Goal: Task Accomplishment & Management: Use online tool/utility

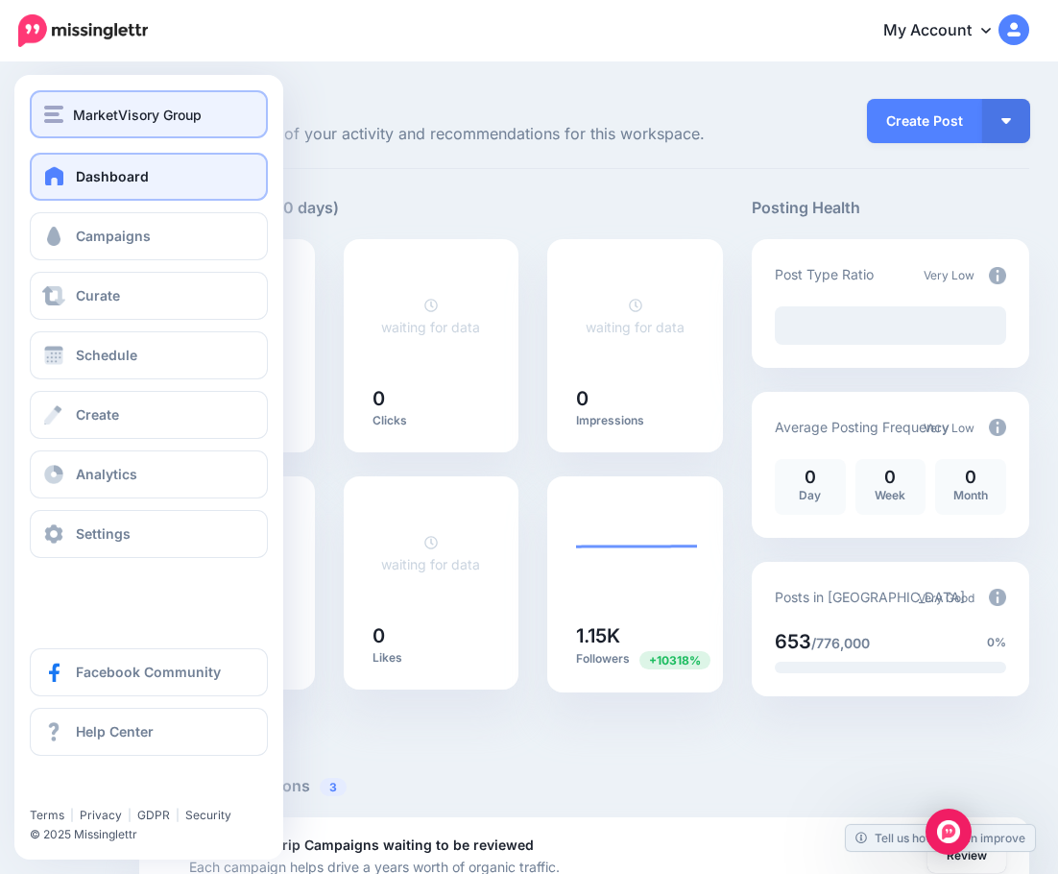
click at [85, 121] on span "MarketVisory Group" at bounding box center [137, 115] width 129 height 22
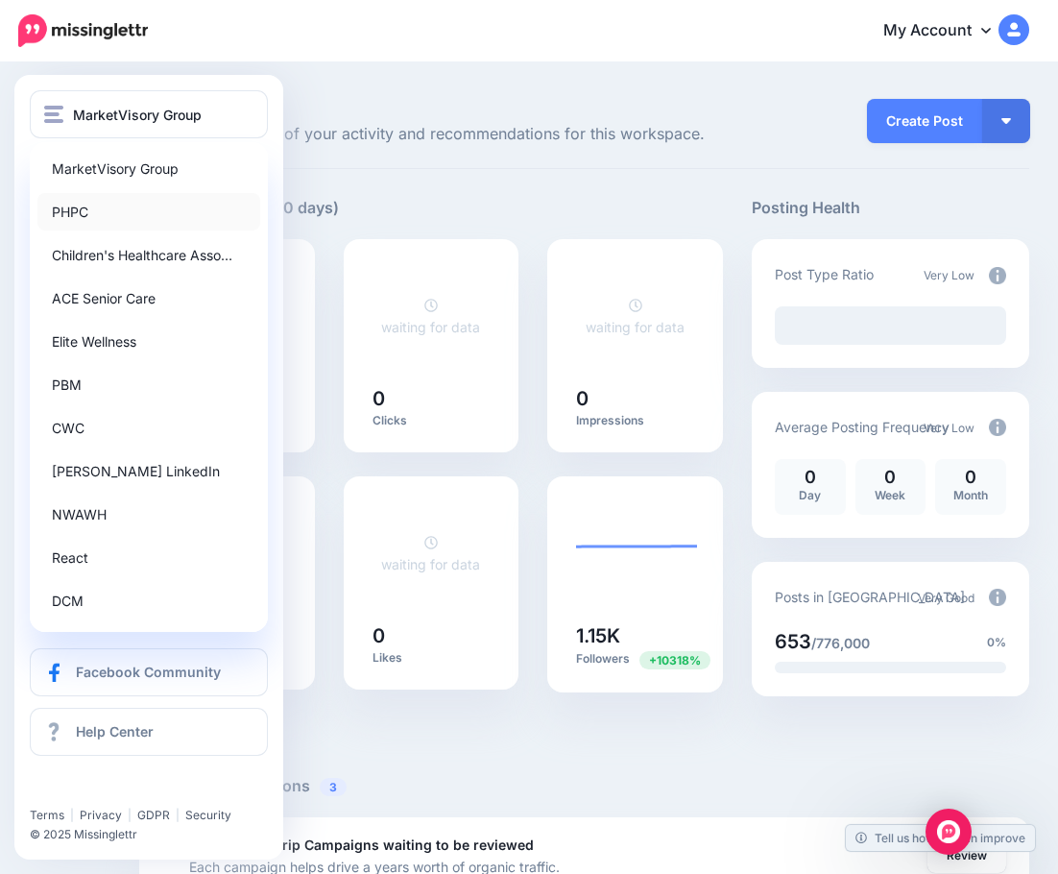
click at [118, 217] on link "PHPC" at bounding box center [148, 211] width 223 height 37
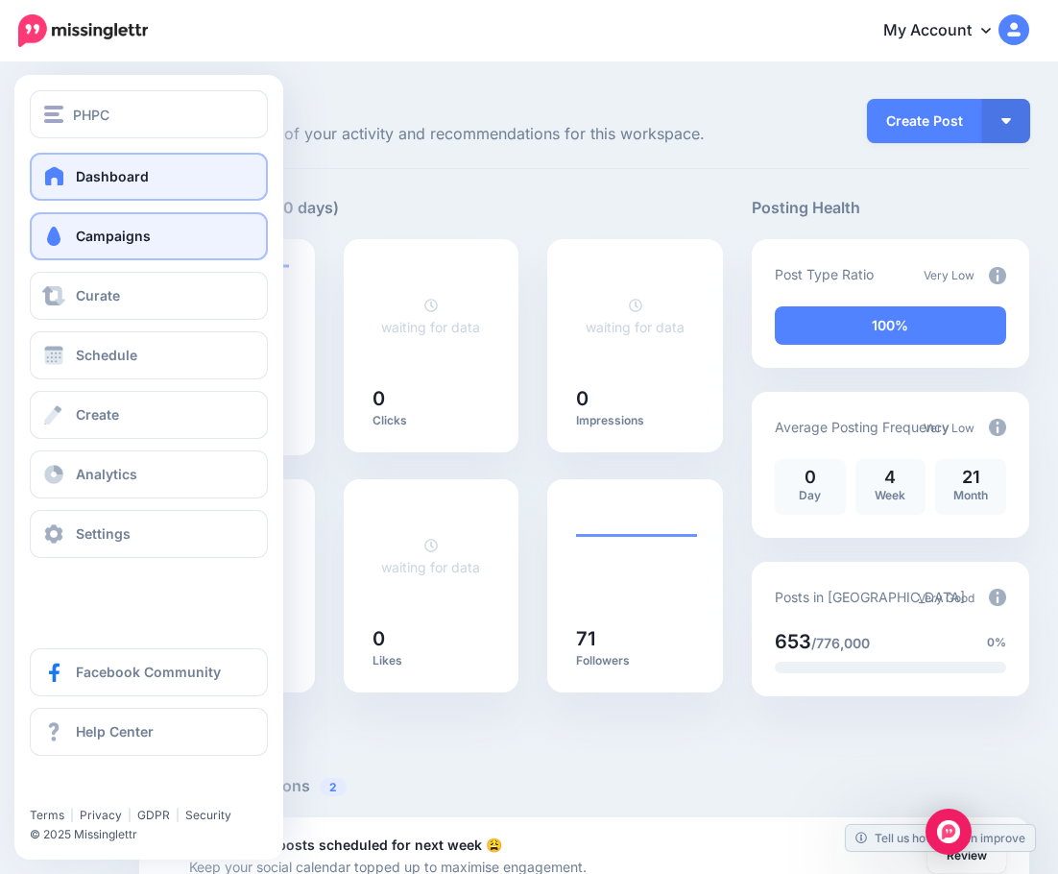
click at [81, 249] on link "Campaigns" at bounding box center [149, 236] width 238 height 48
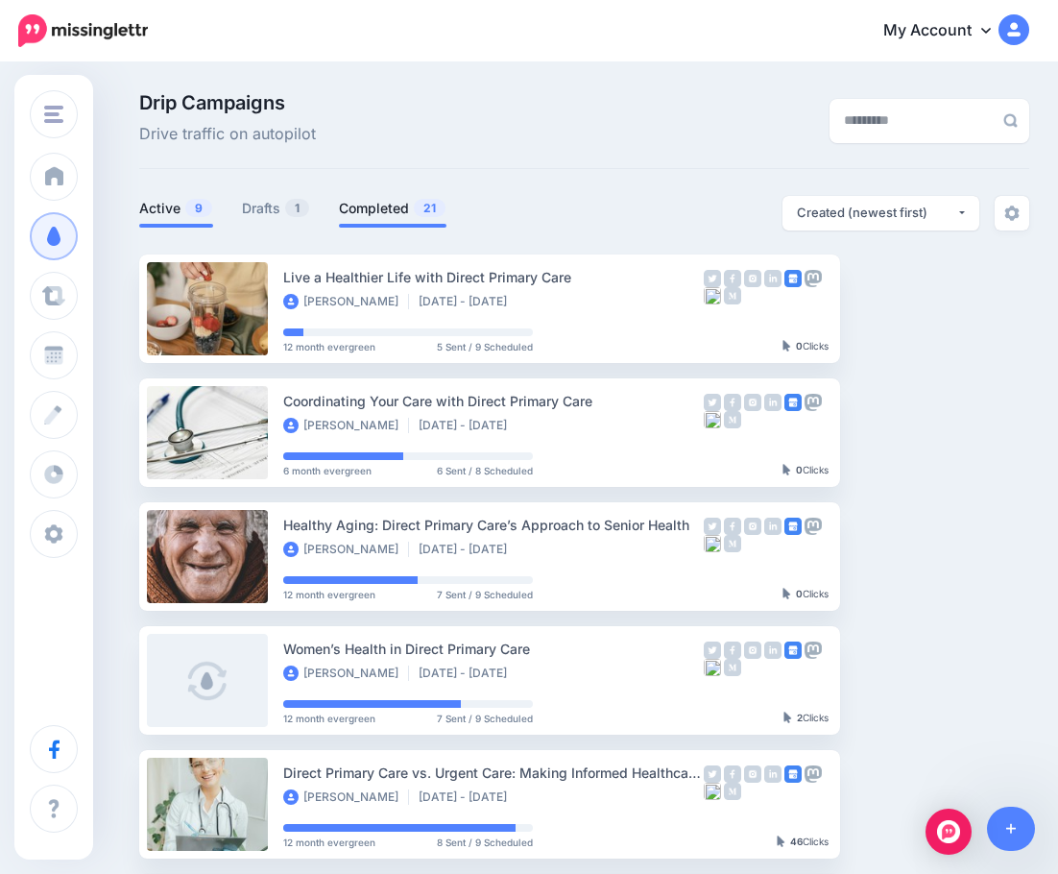
click at [371, 209] on link "Completed 21" at bounding box center [393, 208] width 108 height 23
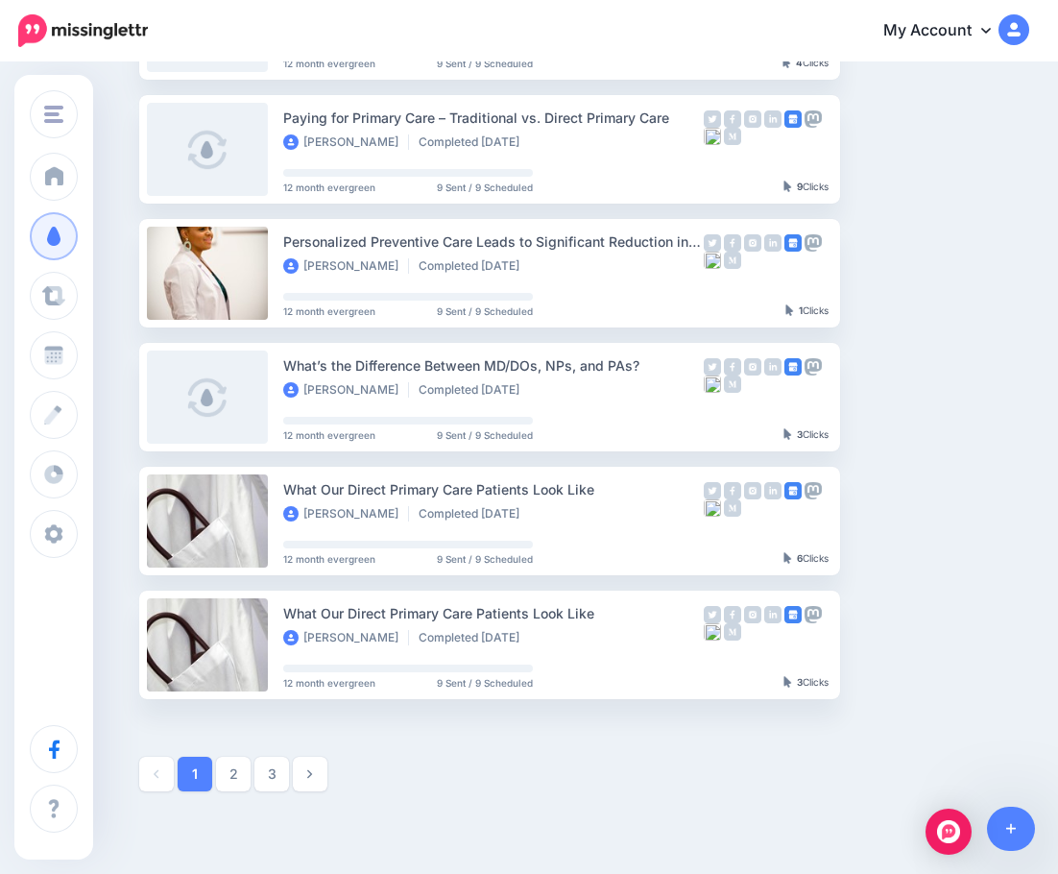
scroll to position [889, 0]
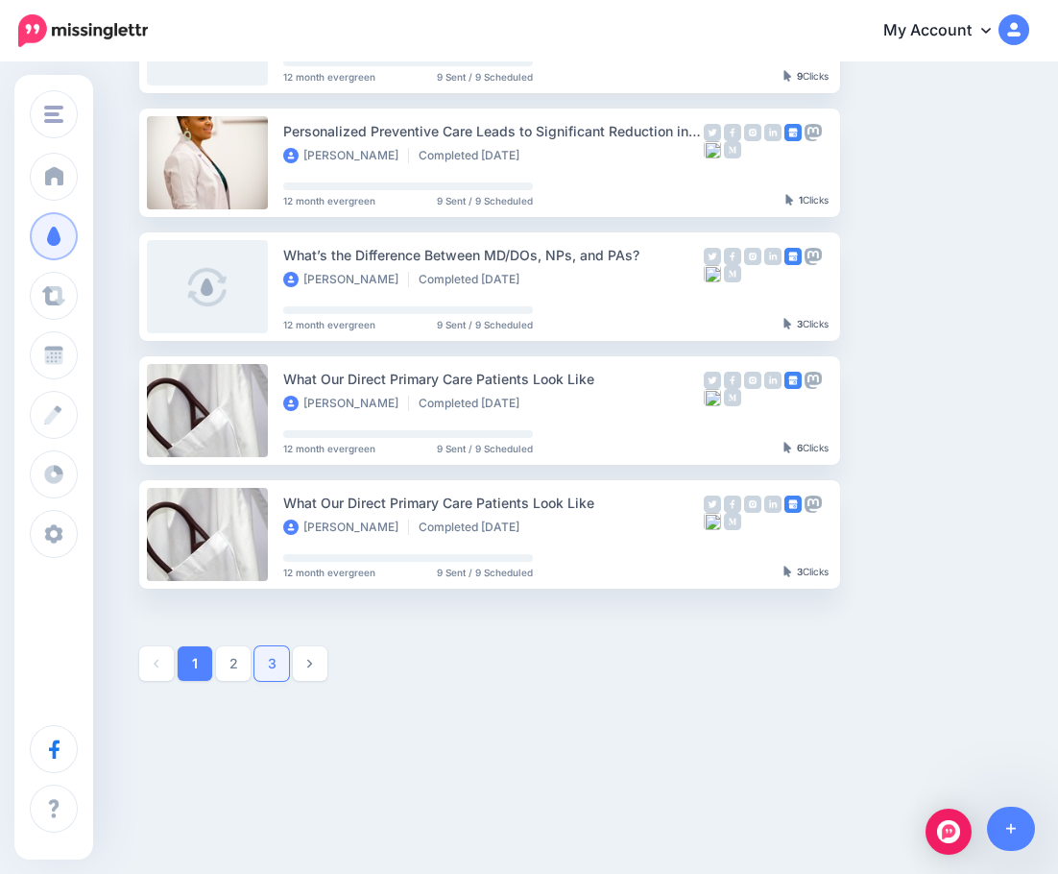
click at [263, 666] on link "3" at bounding box center [271, 663] width 35 height 35
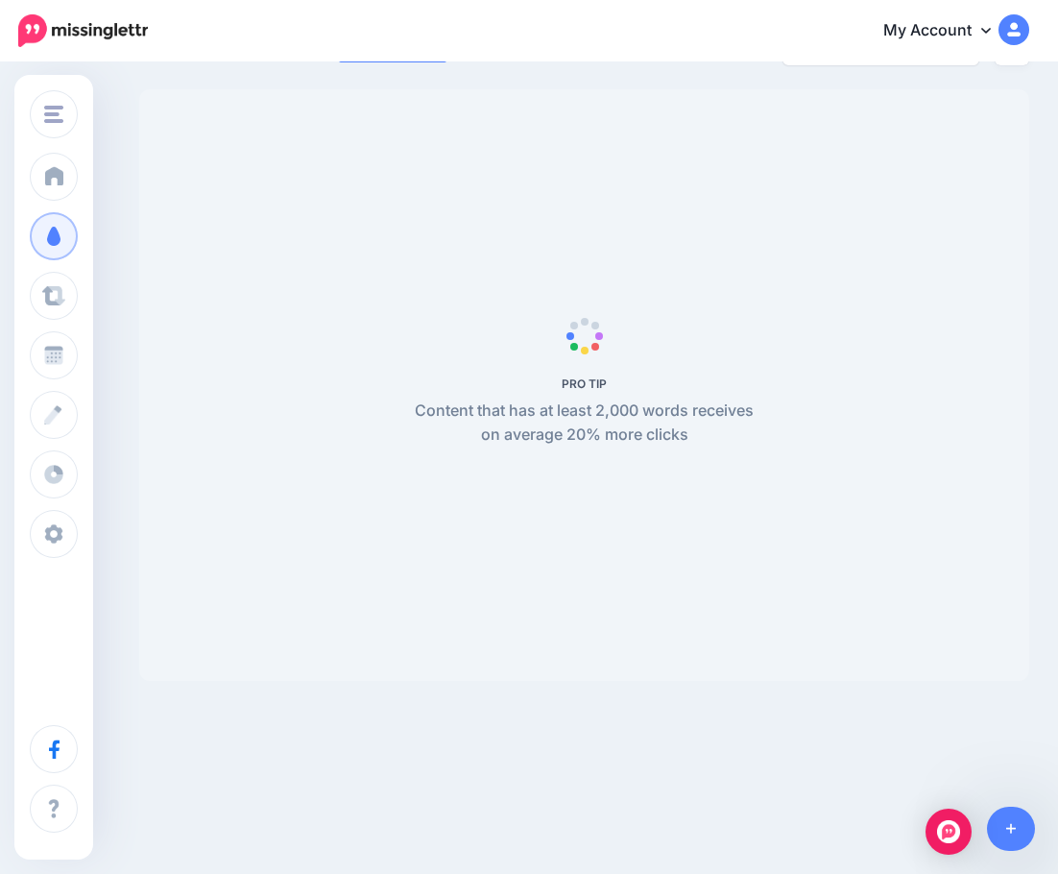
scroll to position [0, 0]
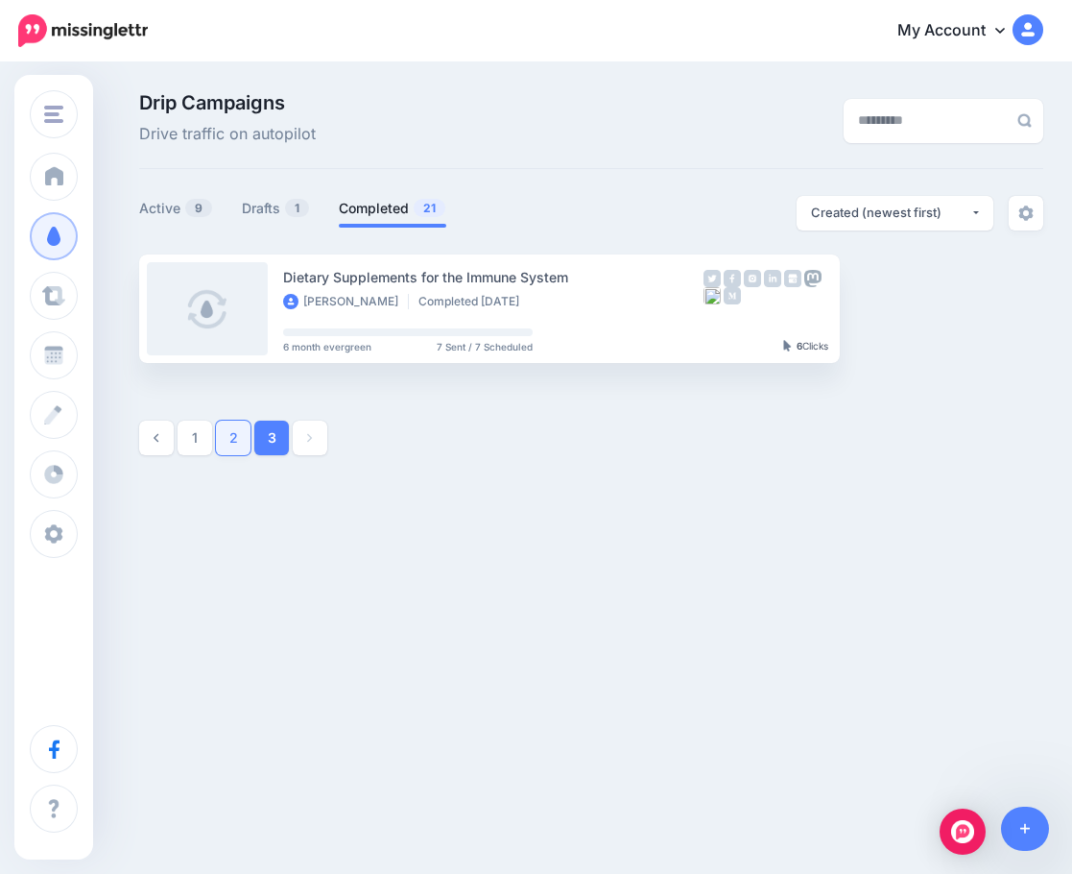
click at [229, 435] on link "2" at bounding box center [233, 438] width 35 height 35
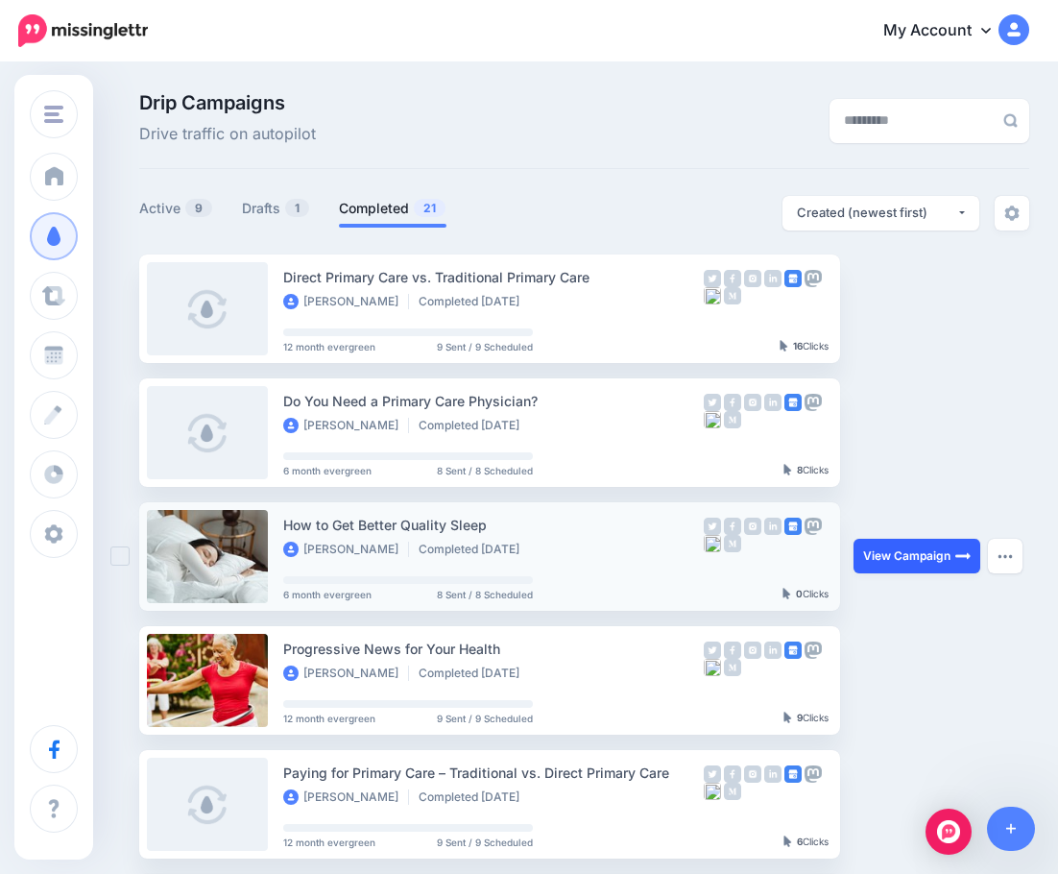
click at [904, 565] on link "View Campaign" at bounding box center [917, 556] width 127 height 35
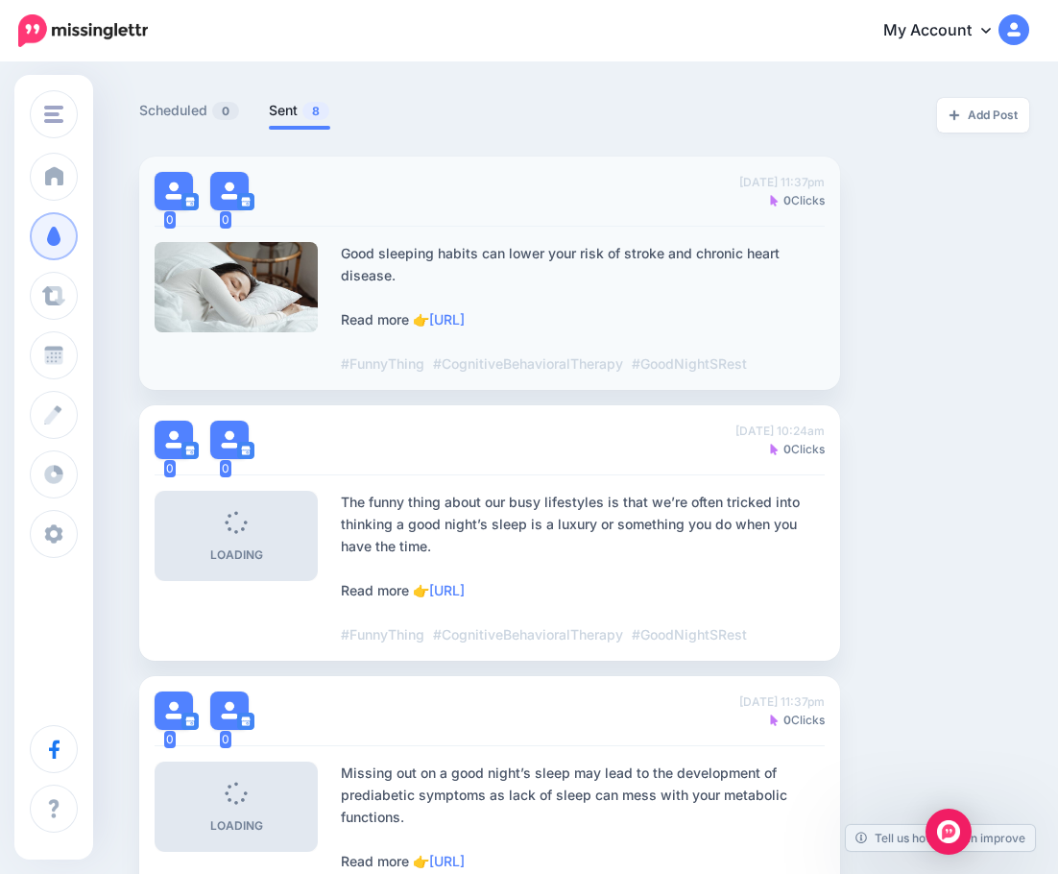
scroll to position [480, 0]
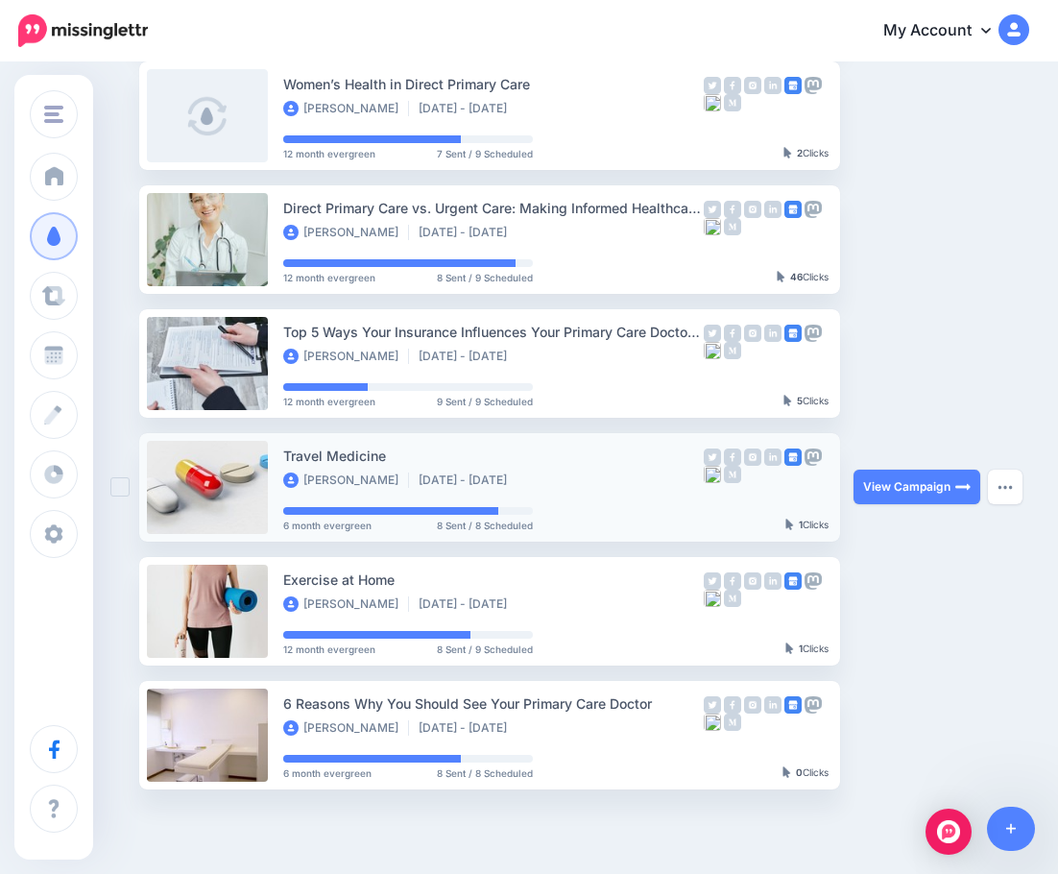
scroll to position [673, 0]
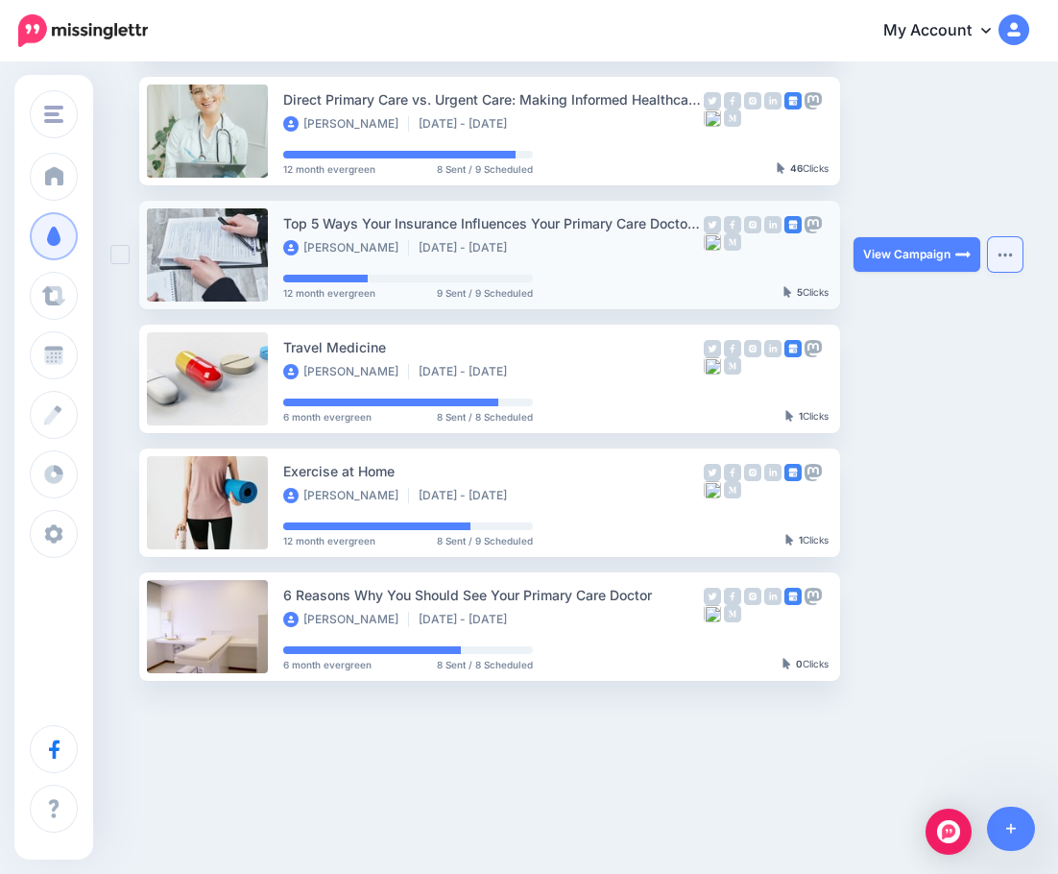
click at [1002, 257] on img "button" at bounding box center [1005, 255] width 15 height 6
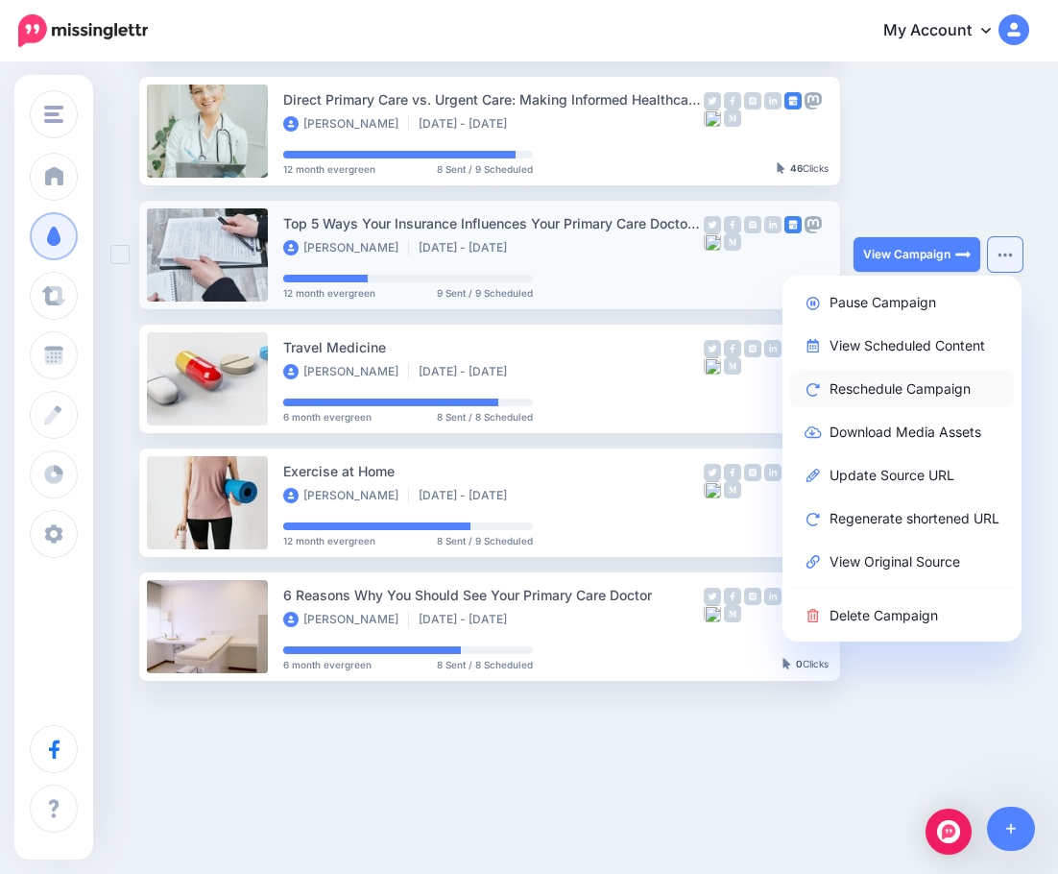
click at [914, 389] on link "Reschedule Campaign" at bounding box center [902, 388] width 224 height 37
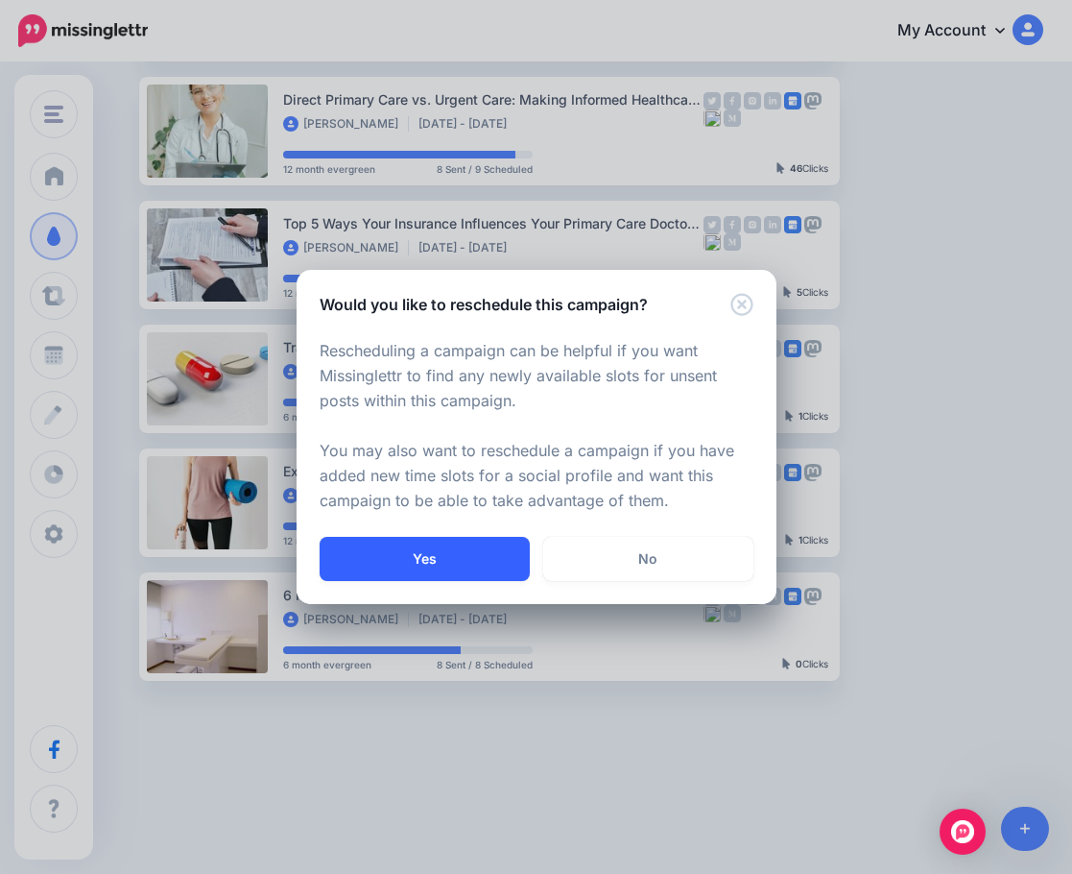
click at [402, 563] on button "Yes" at bounding box center [425, 559] width 210 height 44
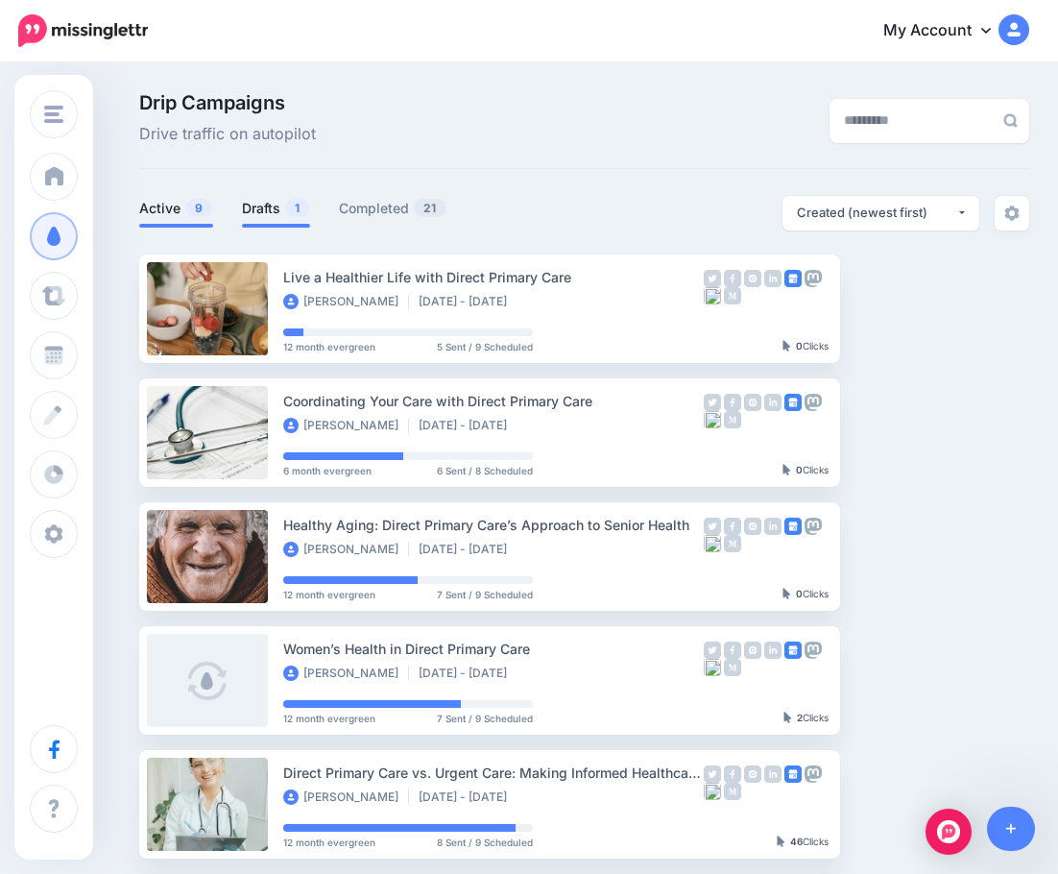
click at [260, 206] on link "Drafts 1" at bounding box center [276, 208] width 68 height 23
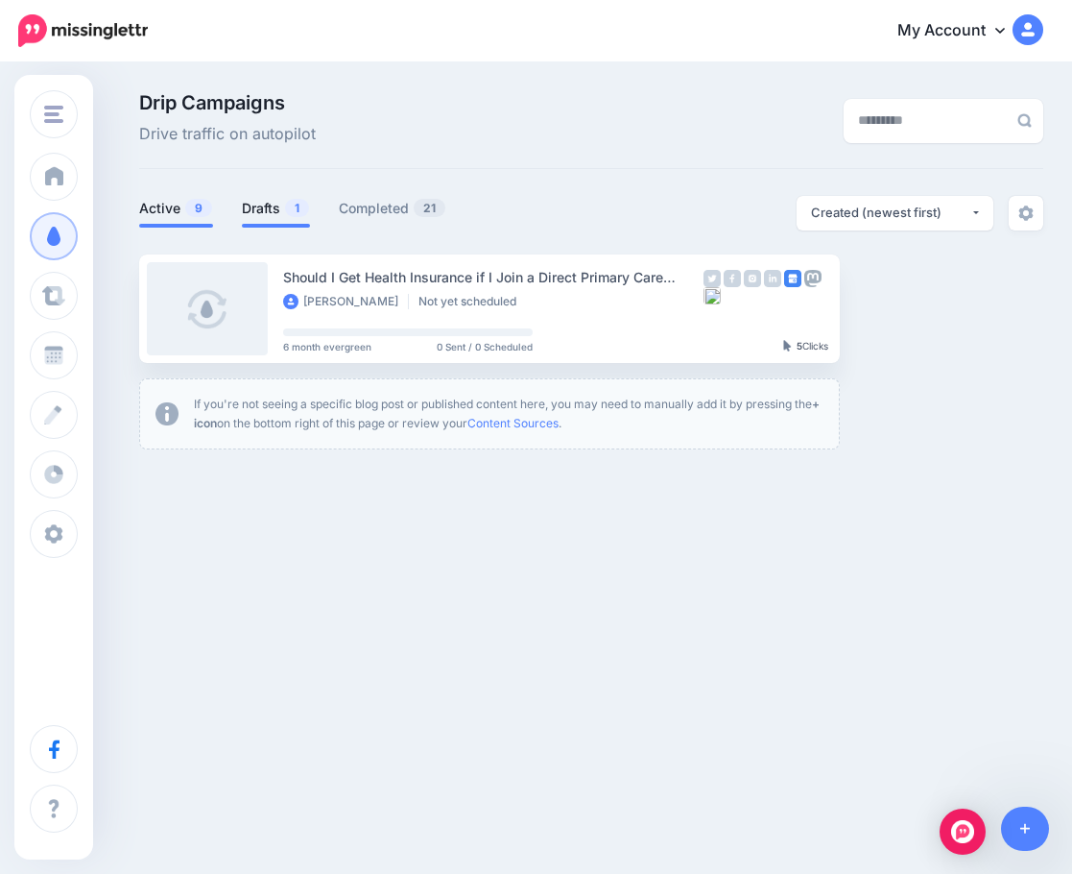
click at [167, 210] on link "Active 9" at bounding box center [176, 208] width 74 height 23
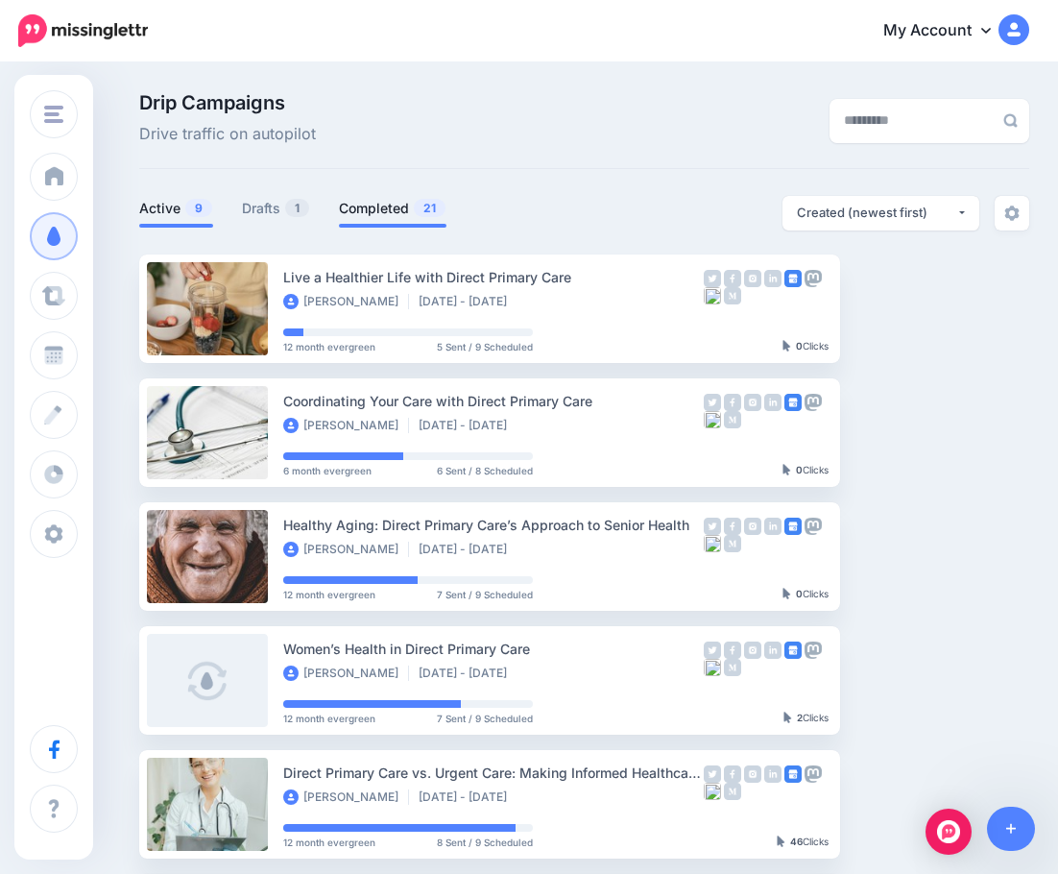
click at [371, 204] on link "Completed 21" at bounding box center [393, 208] width 108 height 23
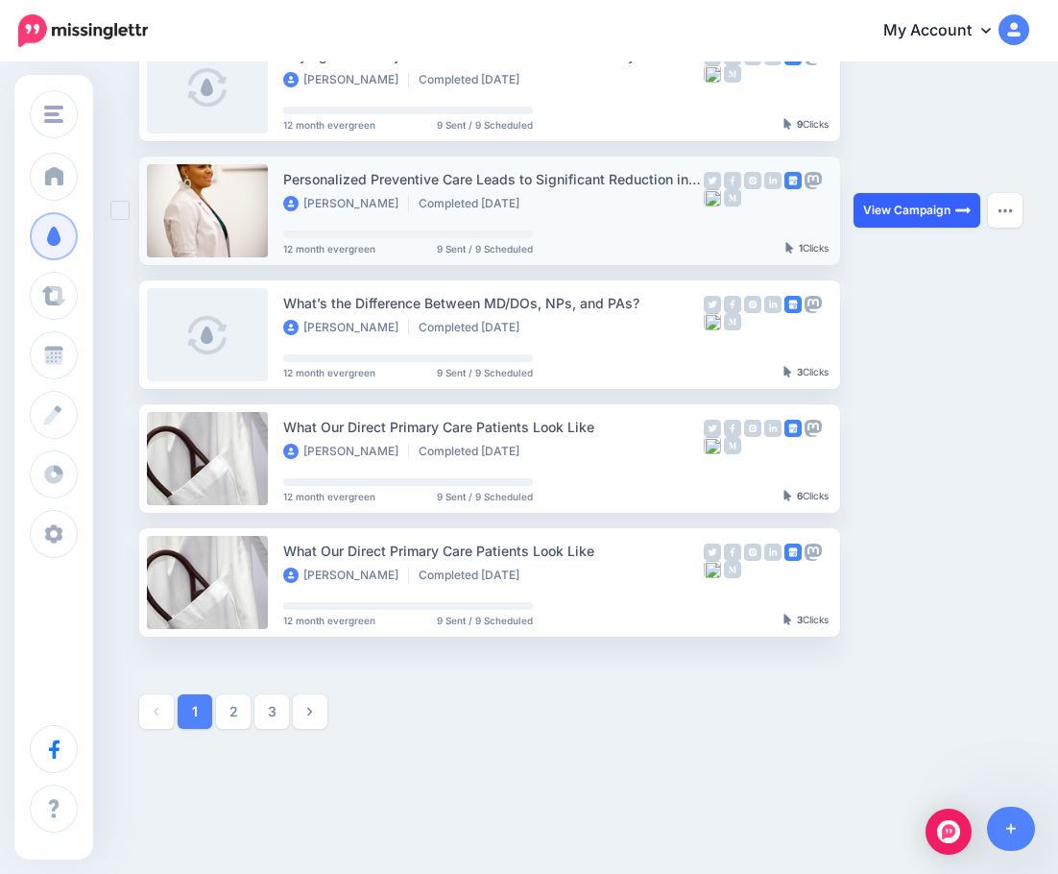
scroll to position [889, 0]
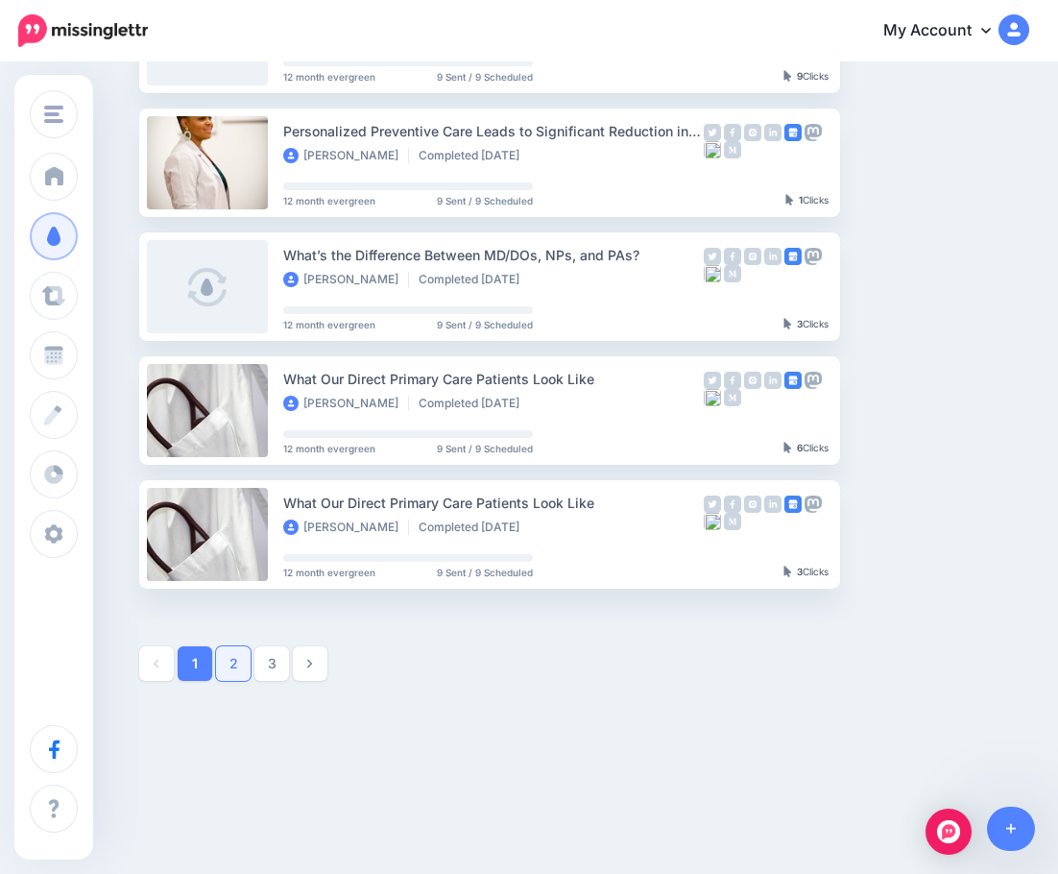
click at [222, 662] on link "2" at bounding box center [233, 663] width 35 height 35
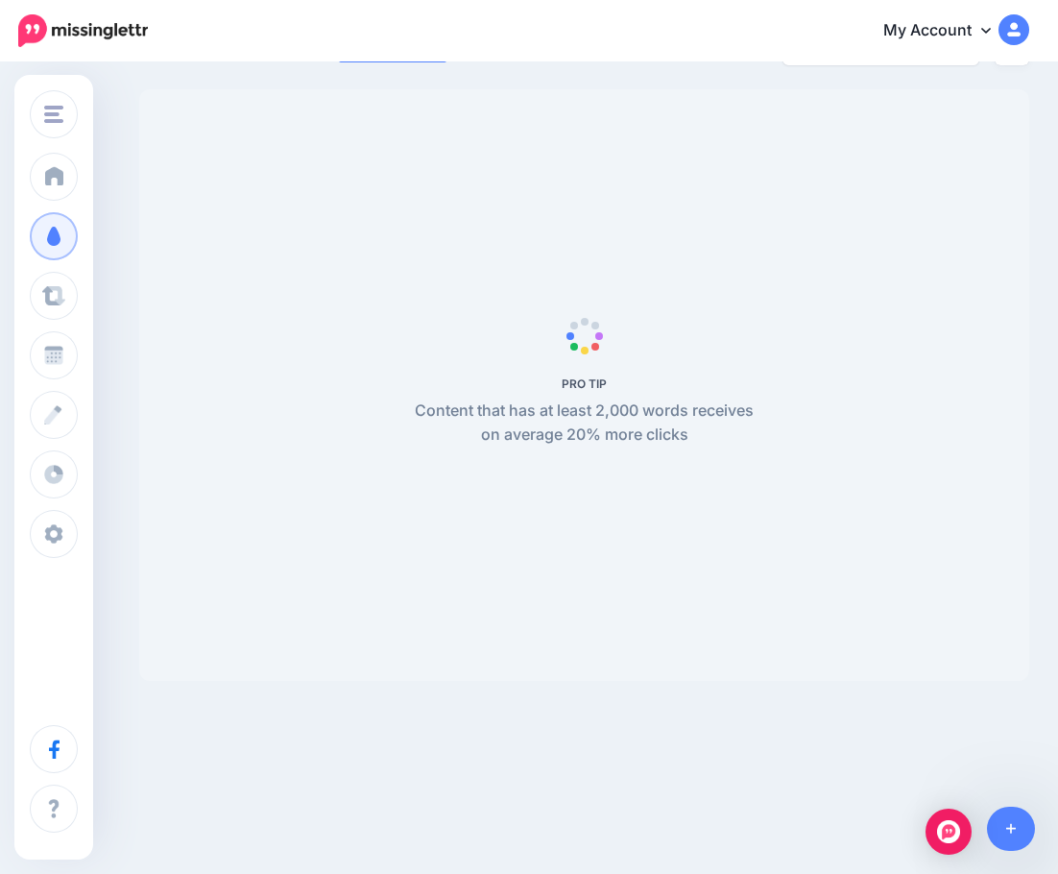
scroll to position [165, 0]
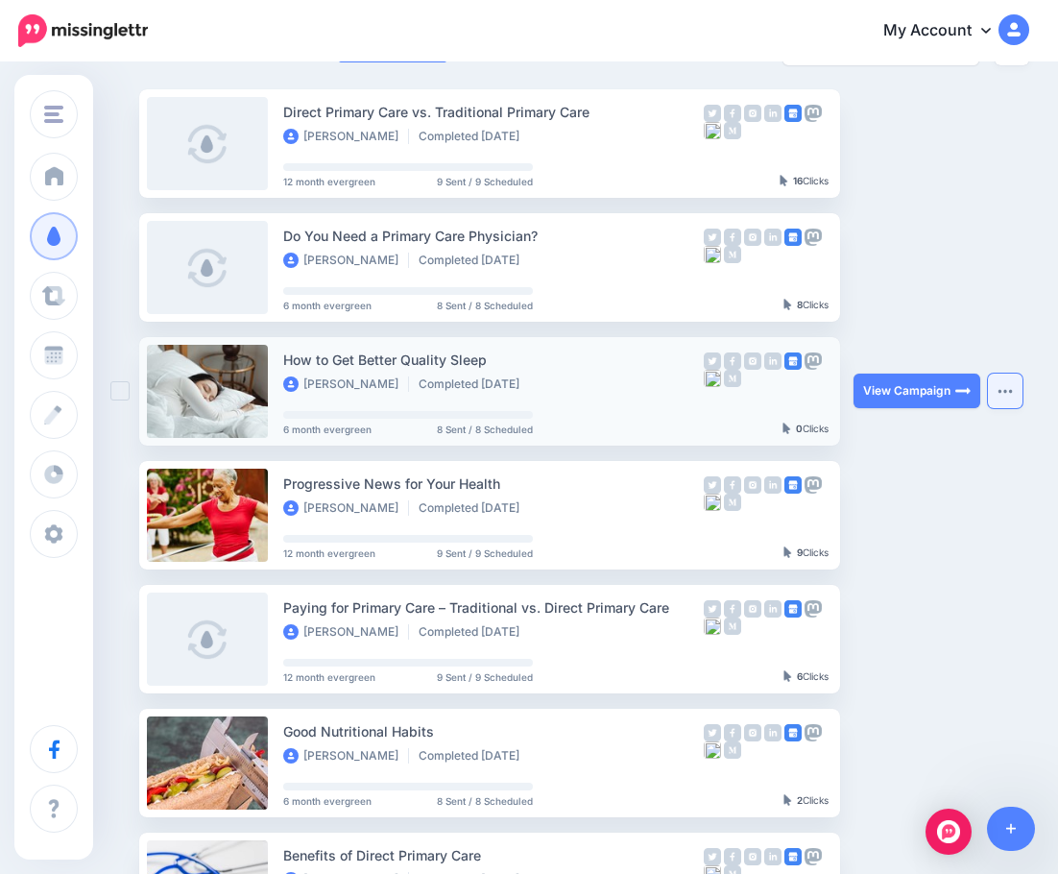
click at [1005, 395] on button "button" at bounding box center [1005, 390] width 35 height 35
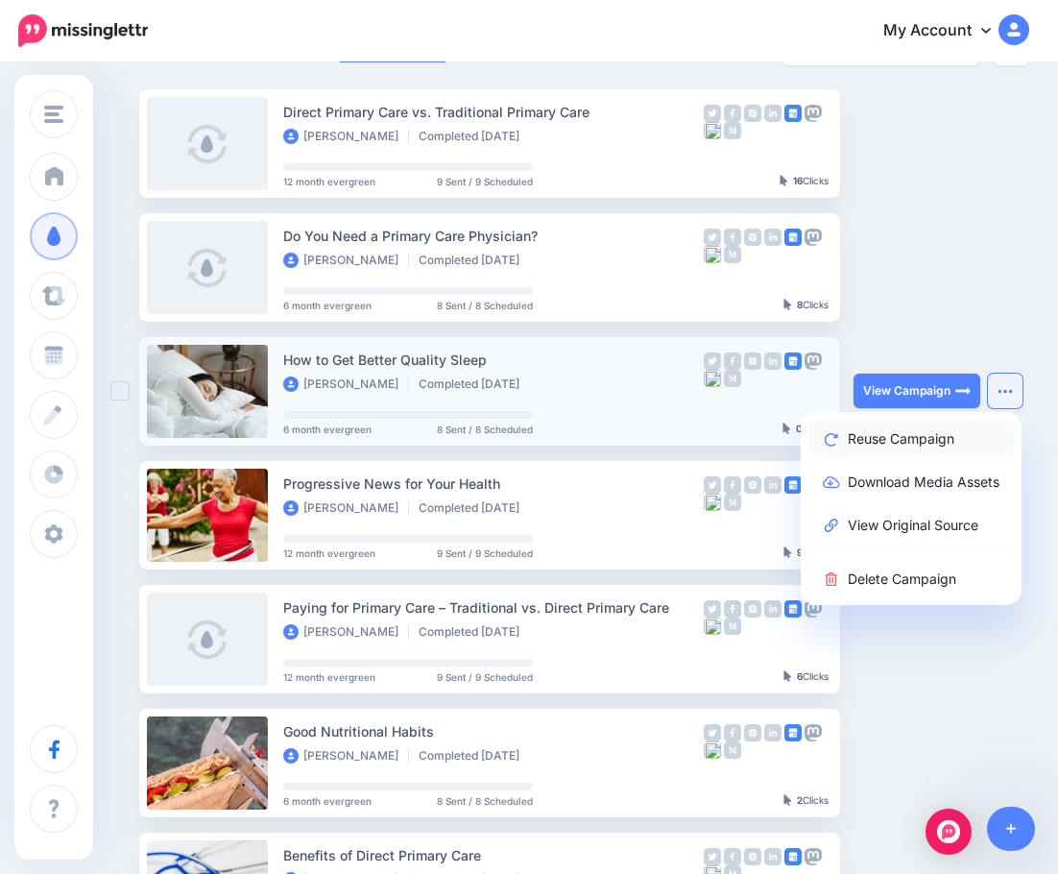
click at [933, 441] on link "Reuse Campaign" at bounding box center [910, 438] width 205 height 37
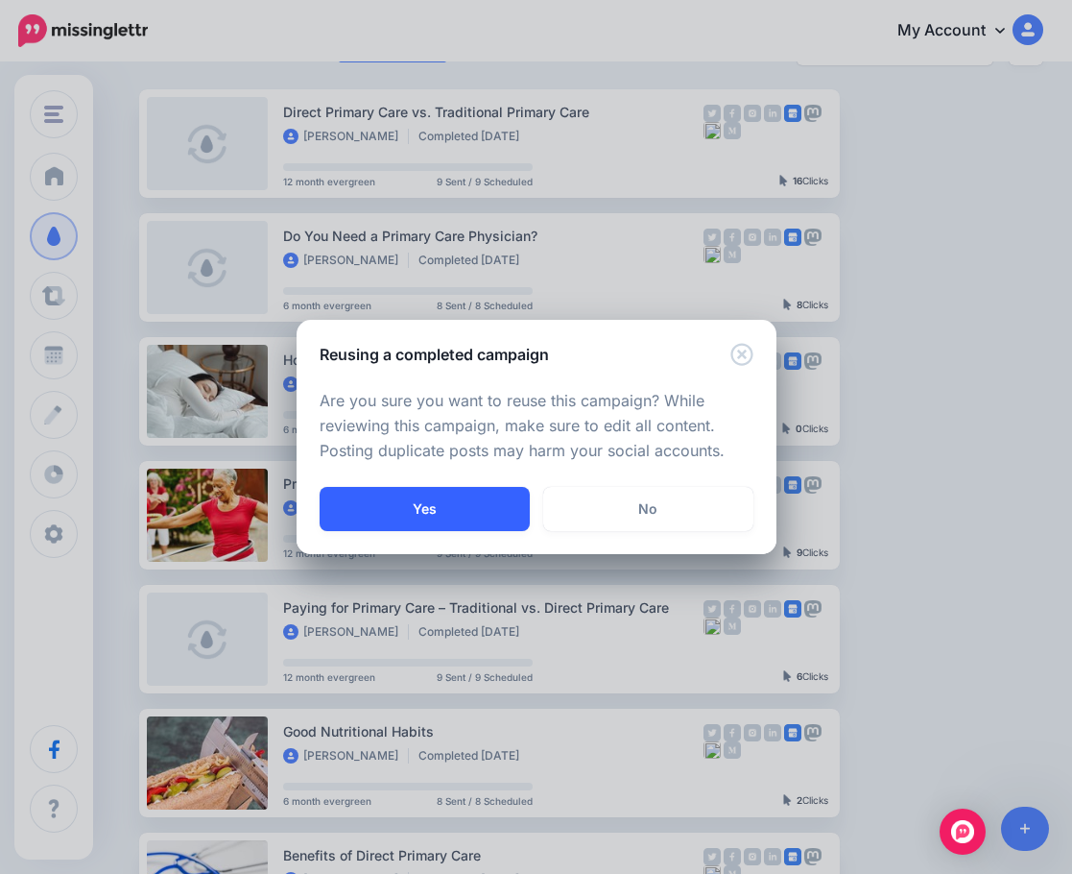
click at [442, 500] on button "Yes" at bounding box center [425, 509] width 210 height 44
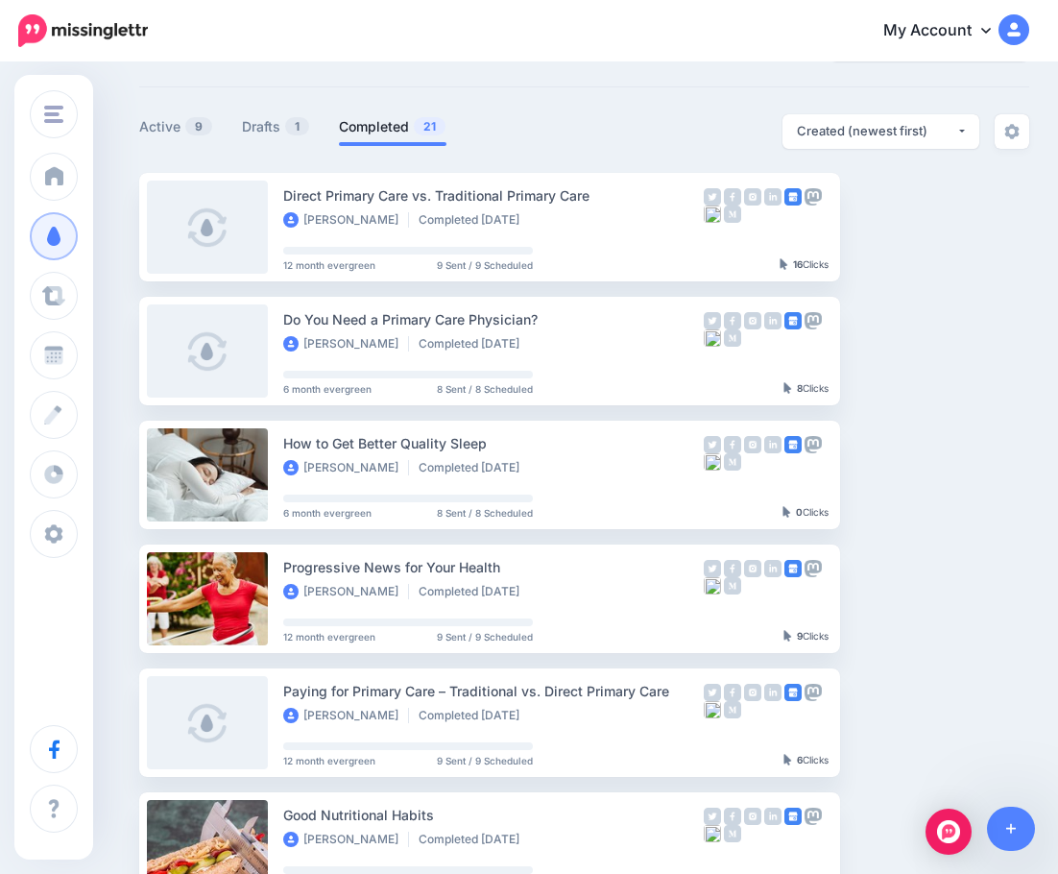
scroll to position [0, 0]
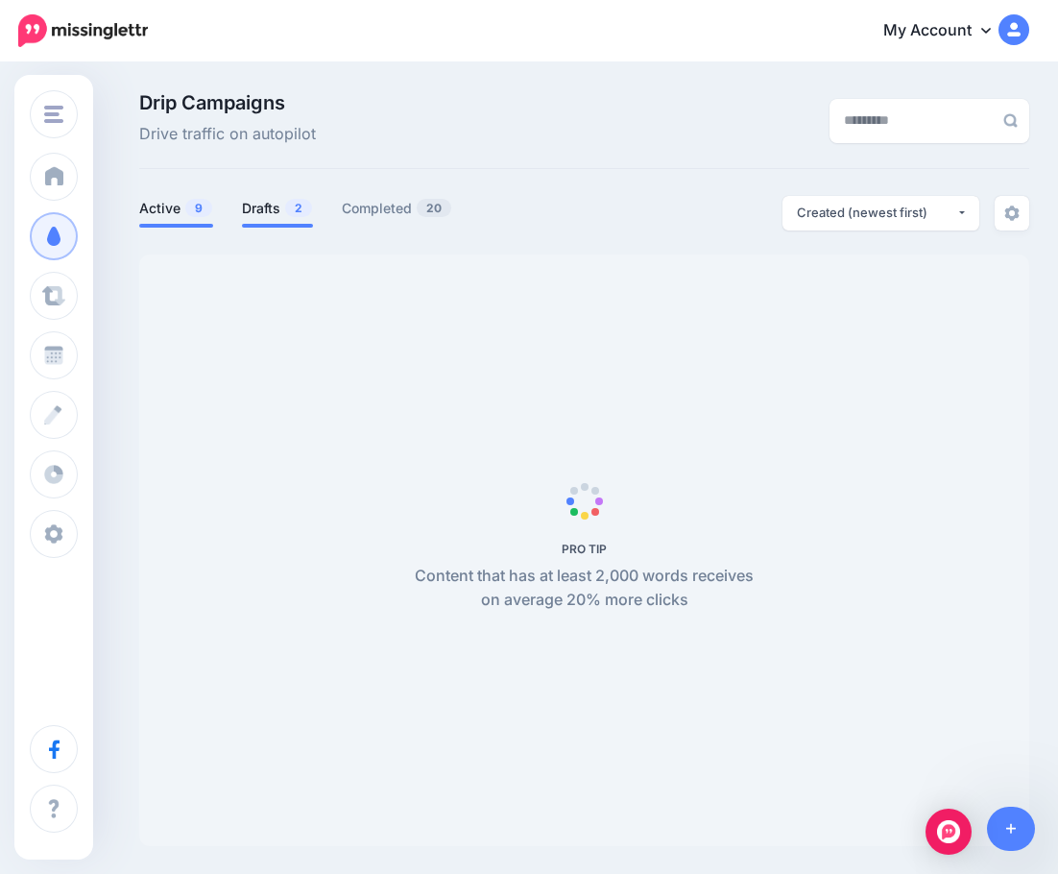
click at [261, 201] on link "Drafts 2" at bounding box center [277, 208] width 71 height 23
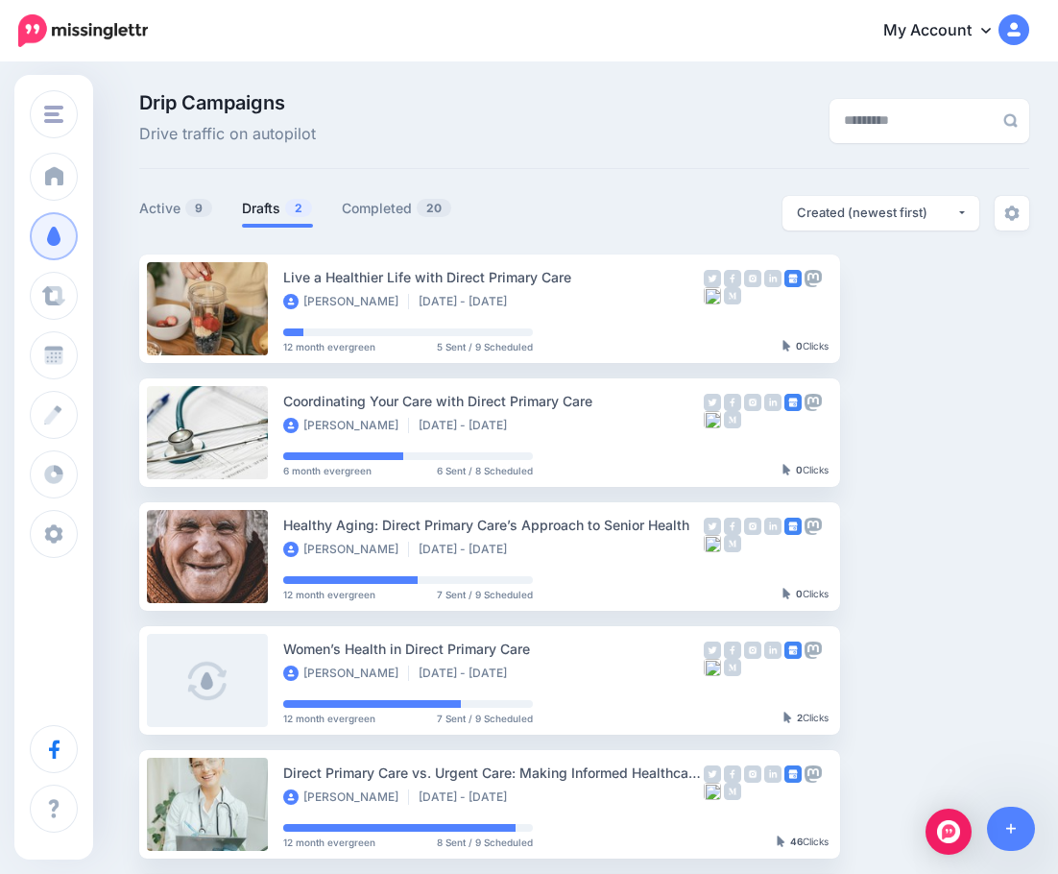
click at [273, 208] on link "Drafts 2" at bounding box center [277, 208] width 71 height 23
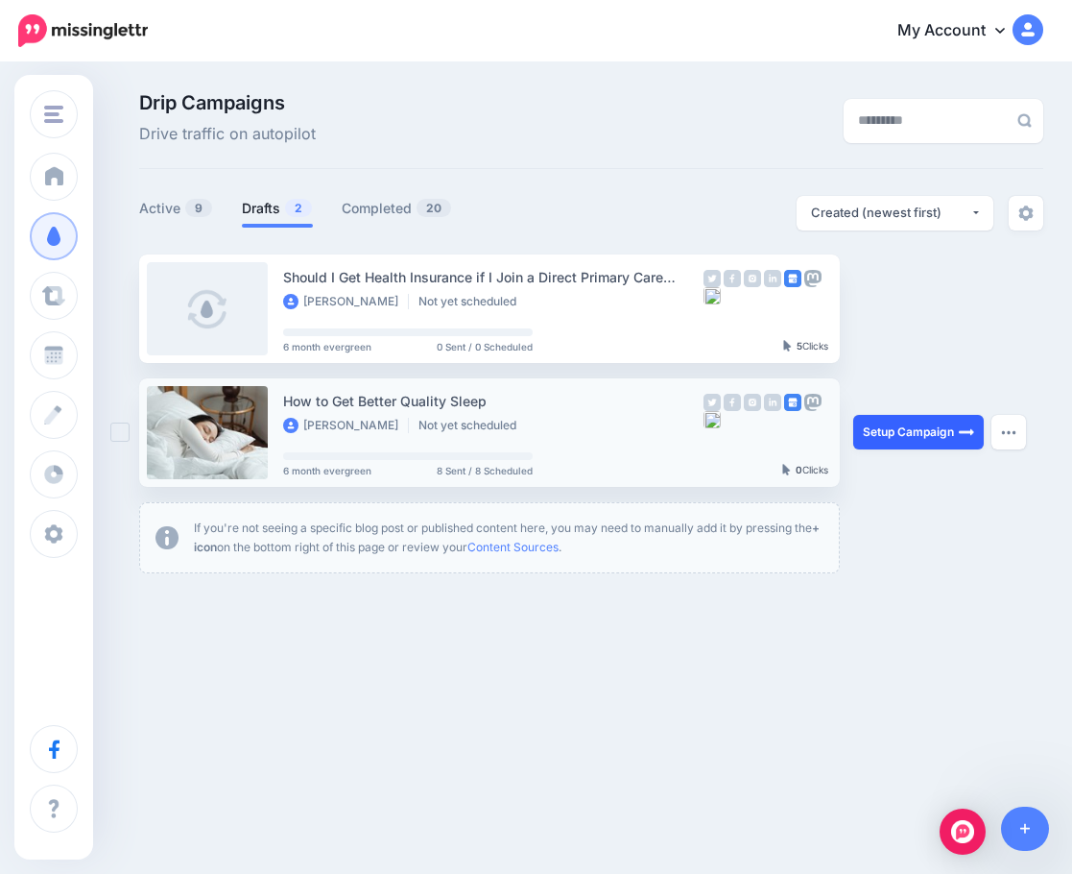
click at [936, 435] on link "Setup Campaign" at bounding box center [919, 432] width 131 height 35
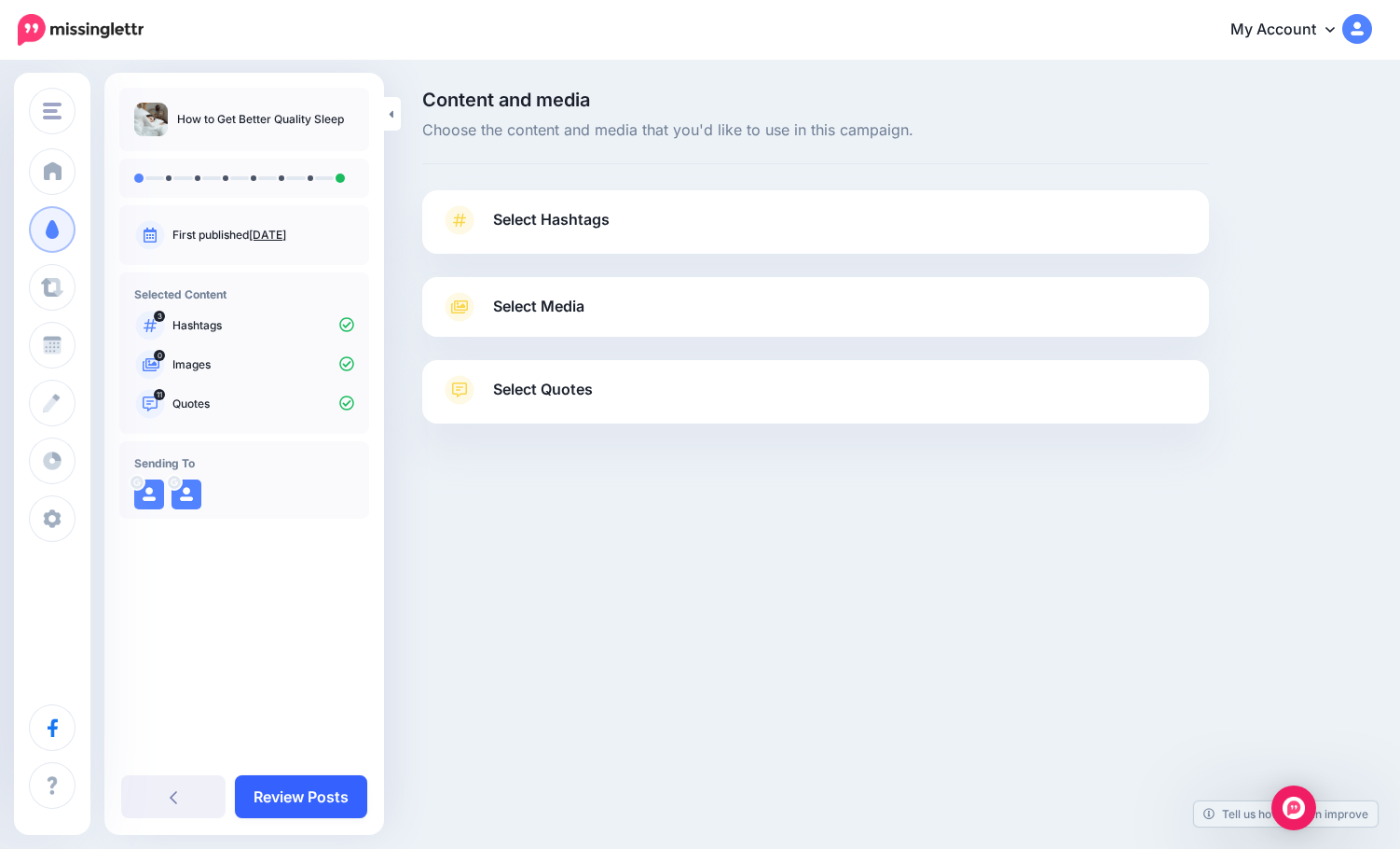
click at [323, 791] on link "Review Posts" at bounding box center [301, 797] width 132 height 43
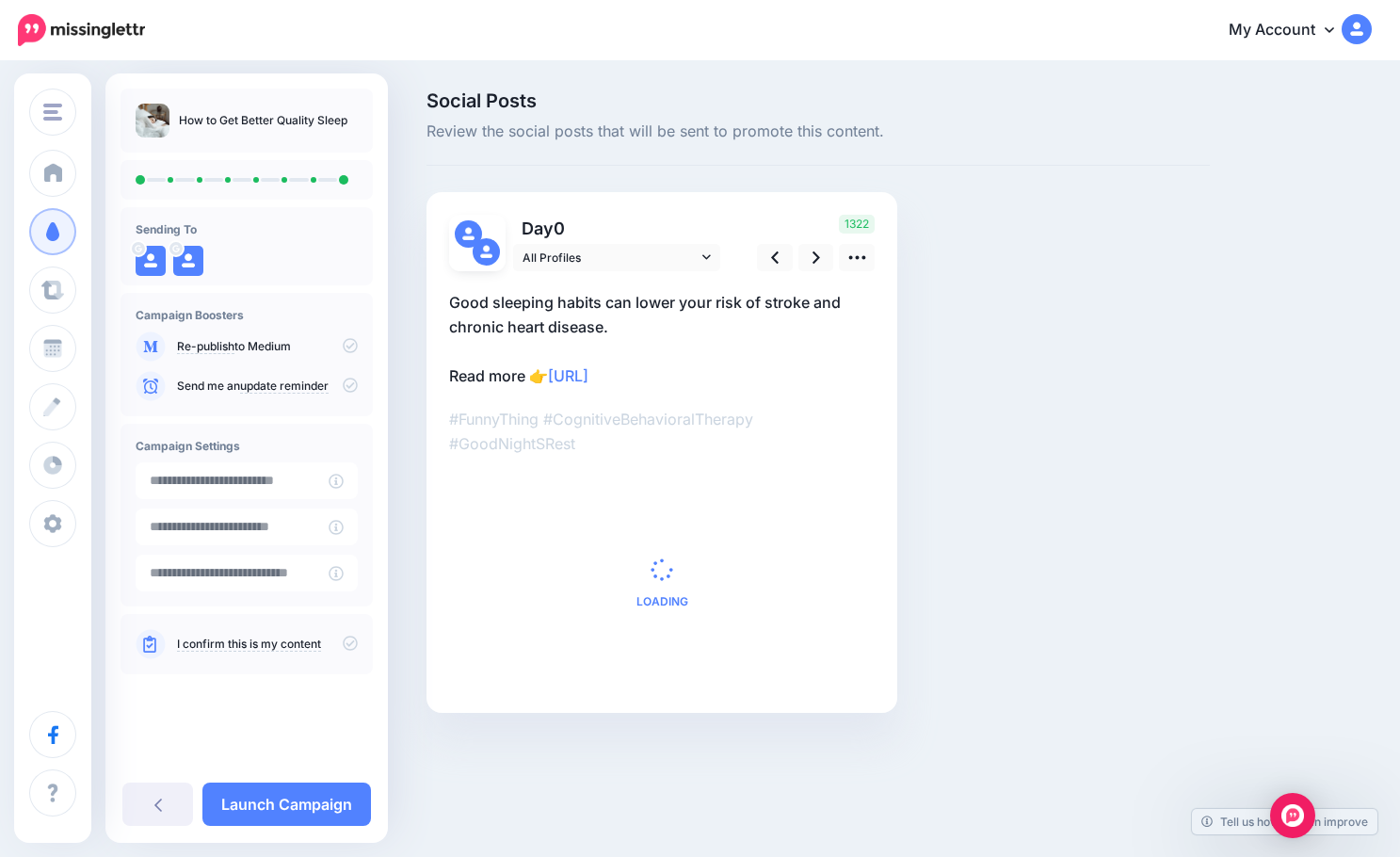
type input "**********"
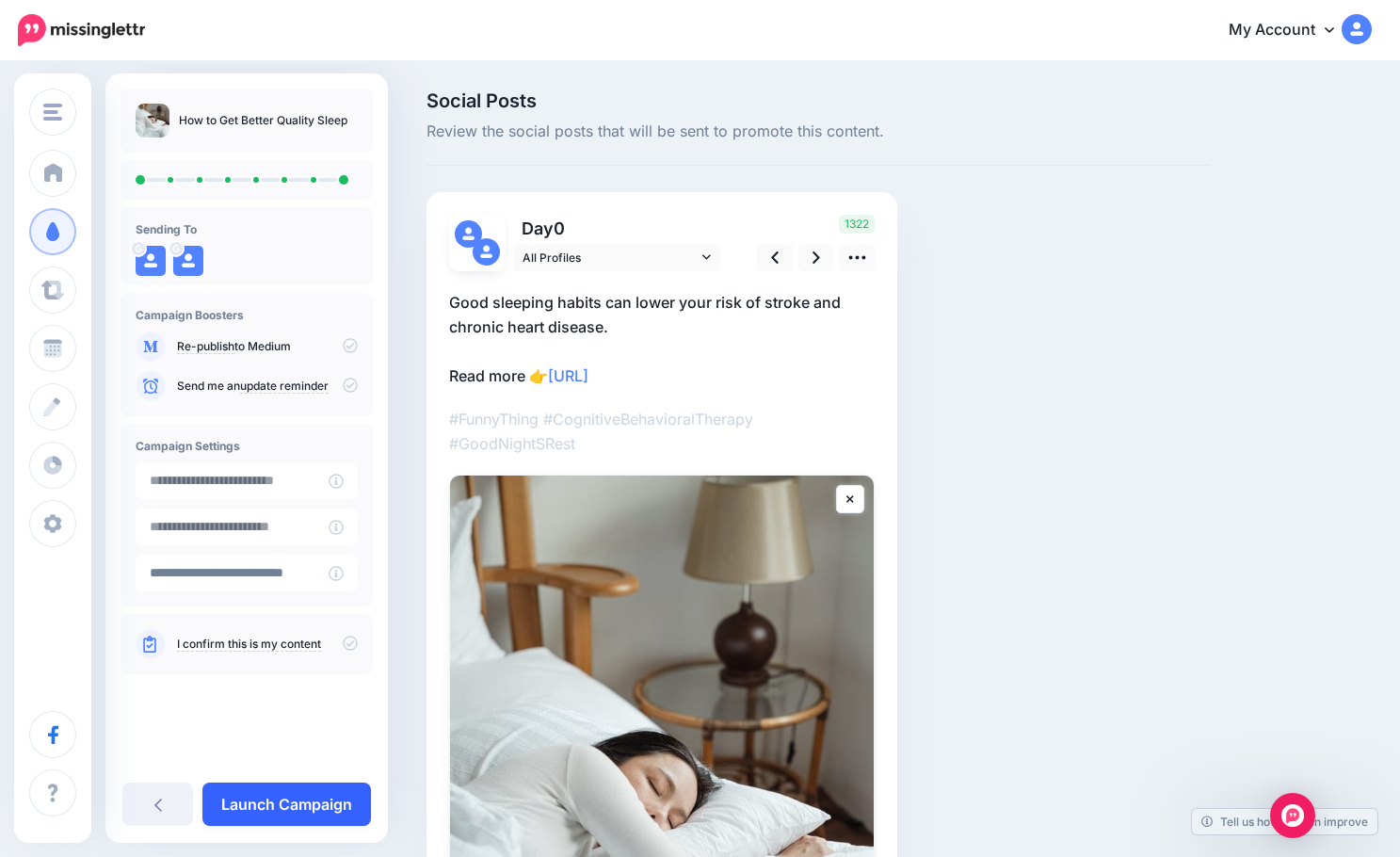
click at [300, 794] on link "Launch Campaign" at bounding box center [286, 804] width 169 height 43
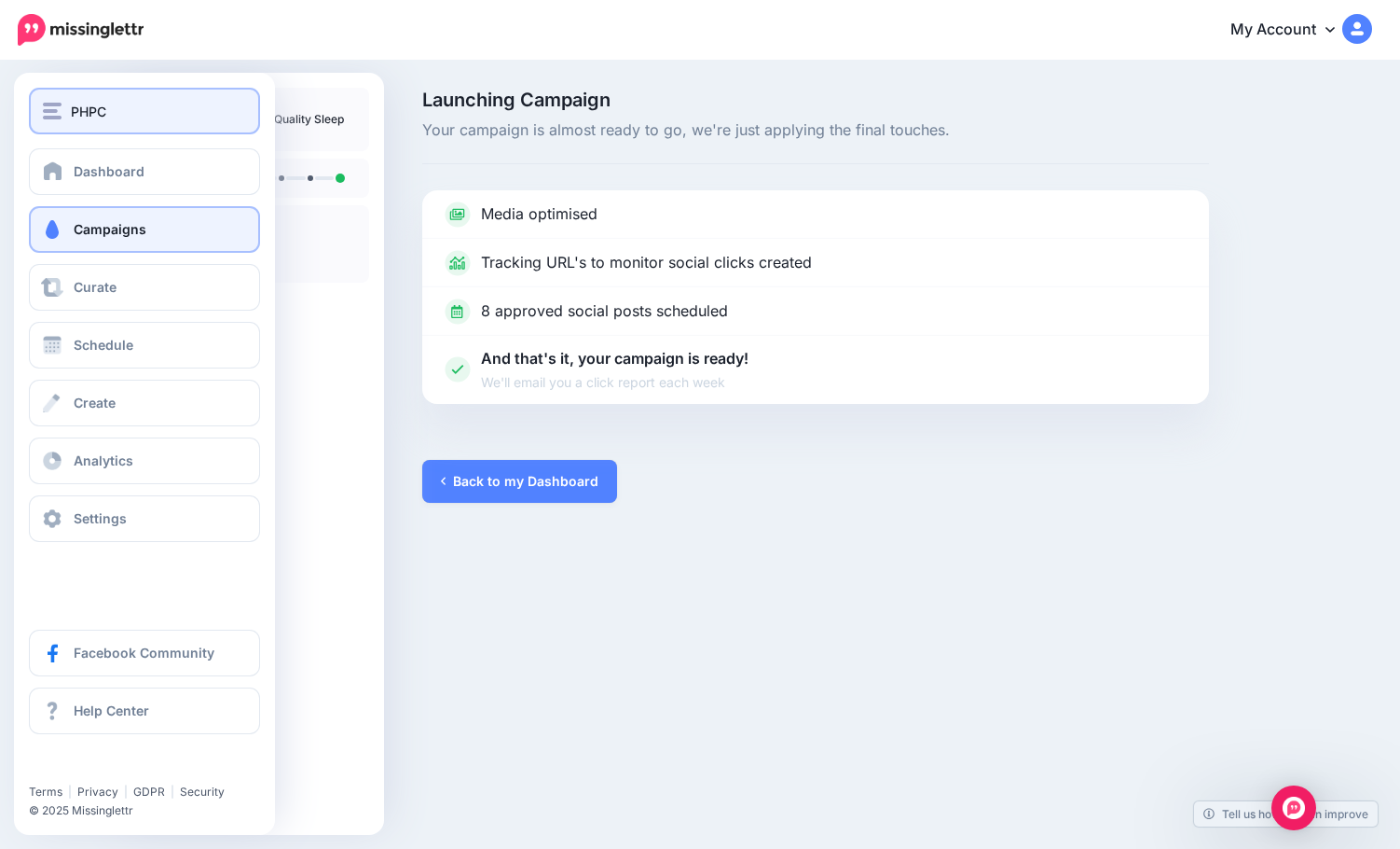
click at [73, 111] on span "PHPC" at bounding box center [88, 112] width 35 height 21
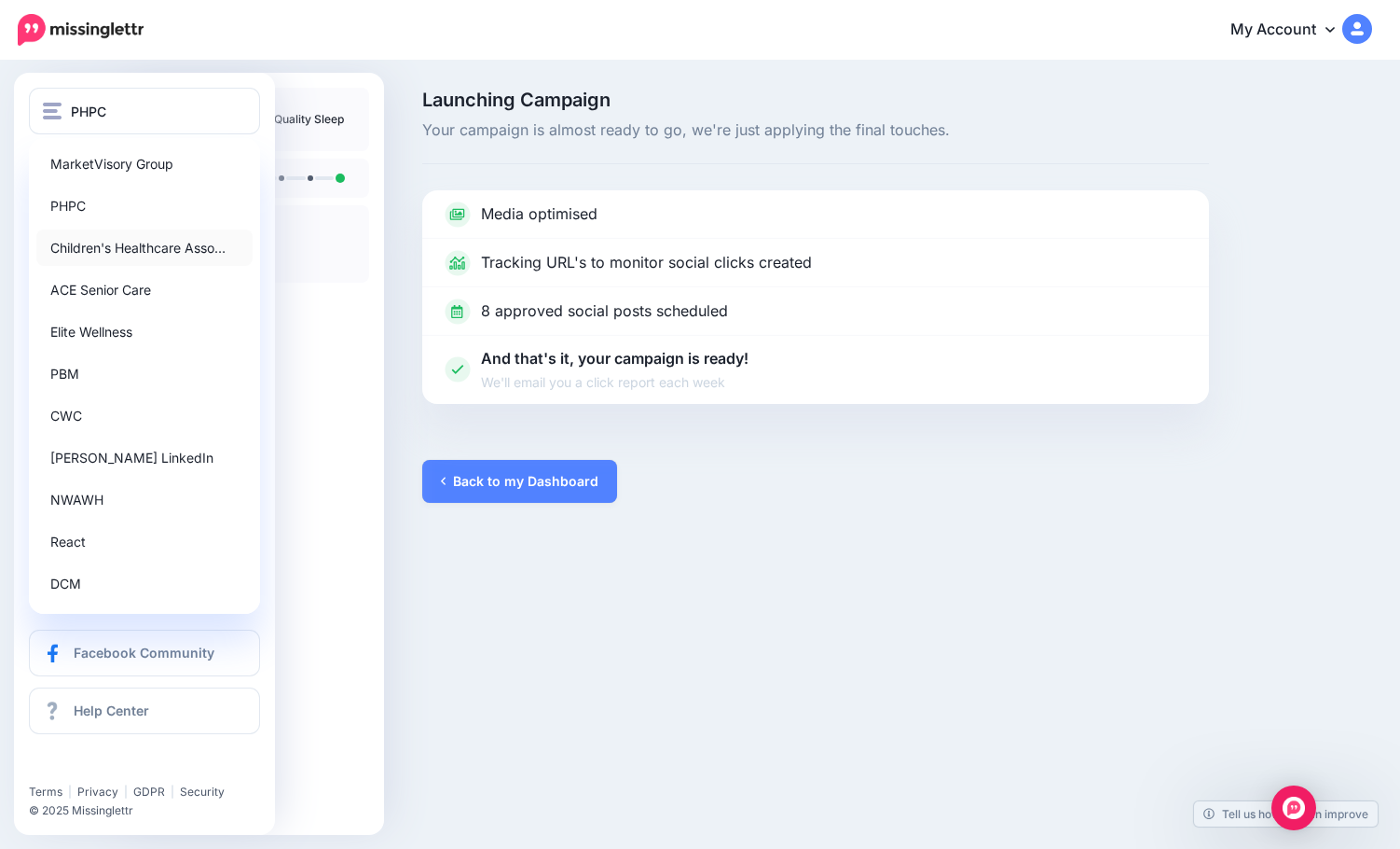
click at [133, 255] on link "Children's Healthcare Asso…" at bounding box center [144, 247] width 217 height 36
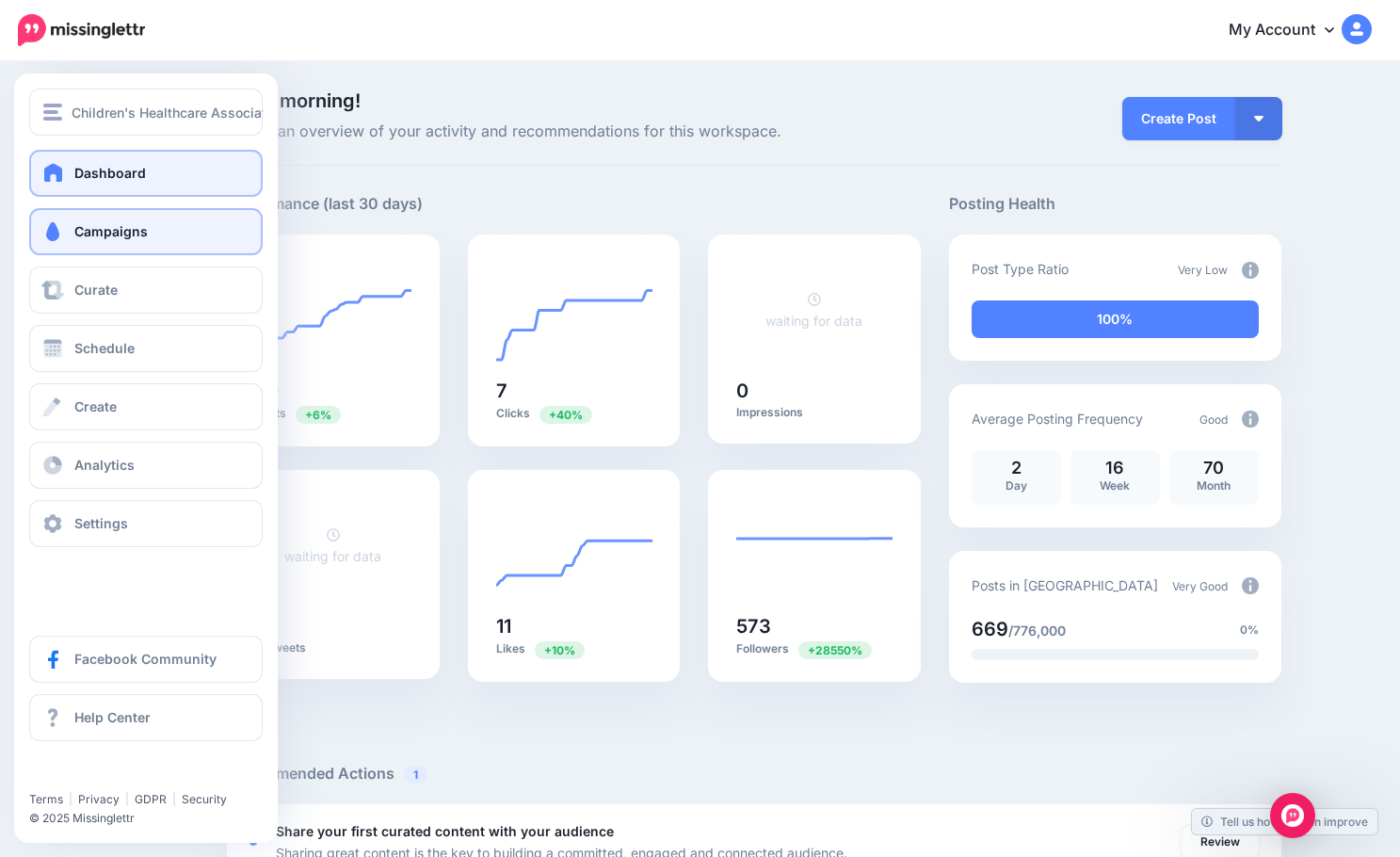
click at [59, 228] on span at bounding box center [52, 231] width 25 height 19
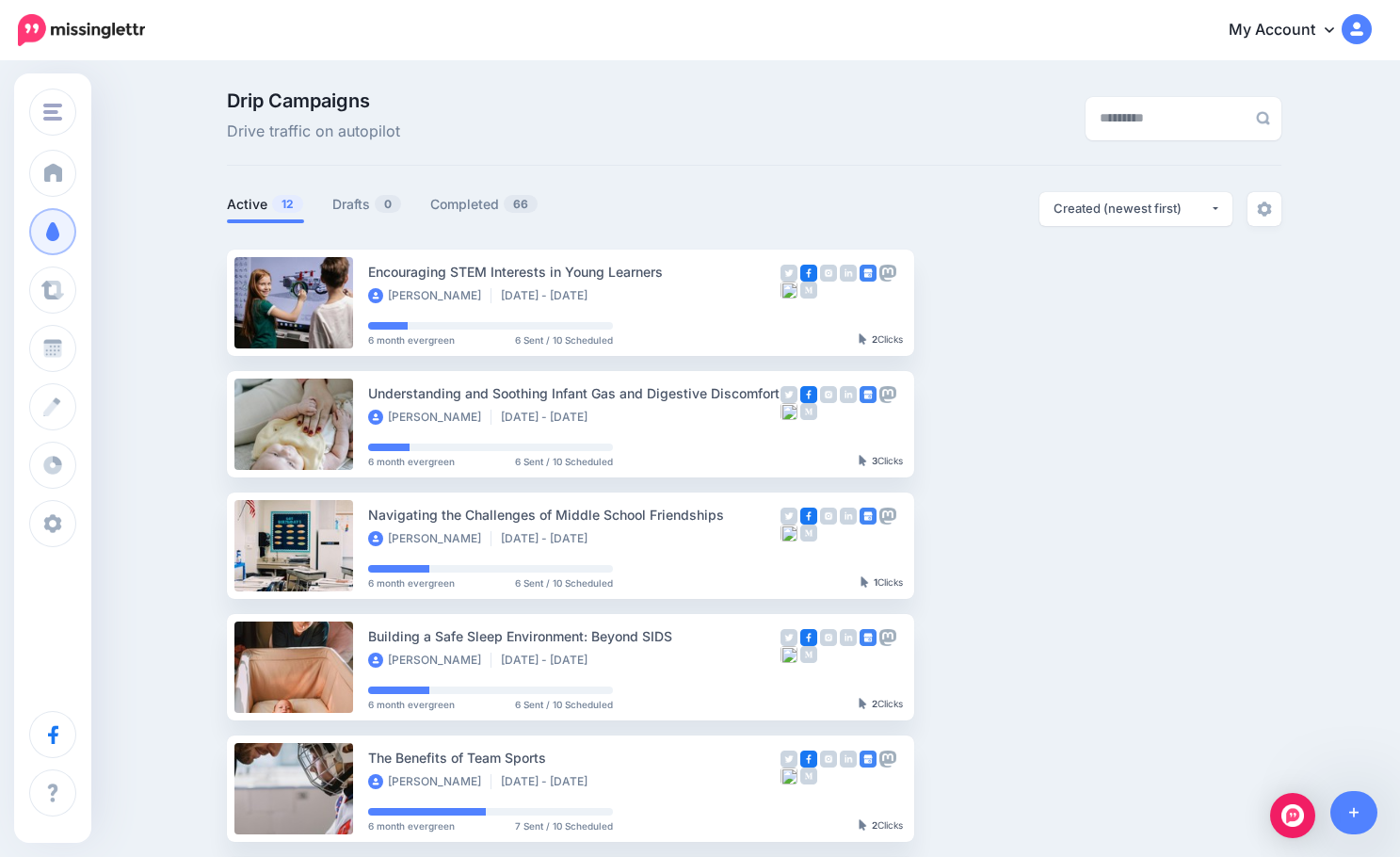
click at [1083, 390] on ul "Encouraging STEM Interests in Young Learners [PERSON_NAME] [DATE] - [DATE] 6 mo…" at bounding box center [753, 848] width 1054 height 1199
